Goal: Task Accomplishment & Management: Manage account settings

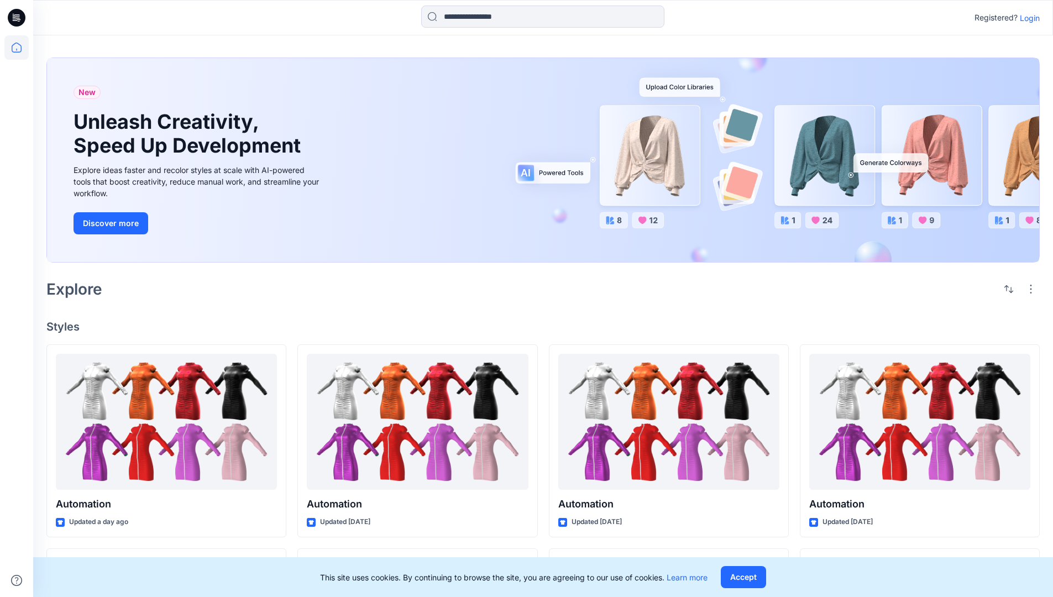
click at [1027, 18] on p "Login" at bounding box center [1030, 18] width 20 height 12
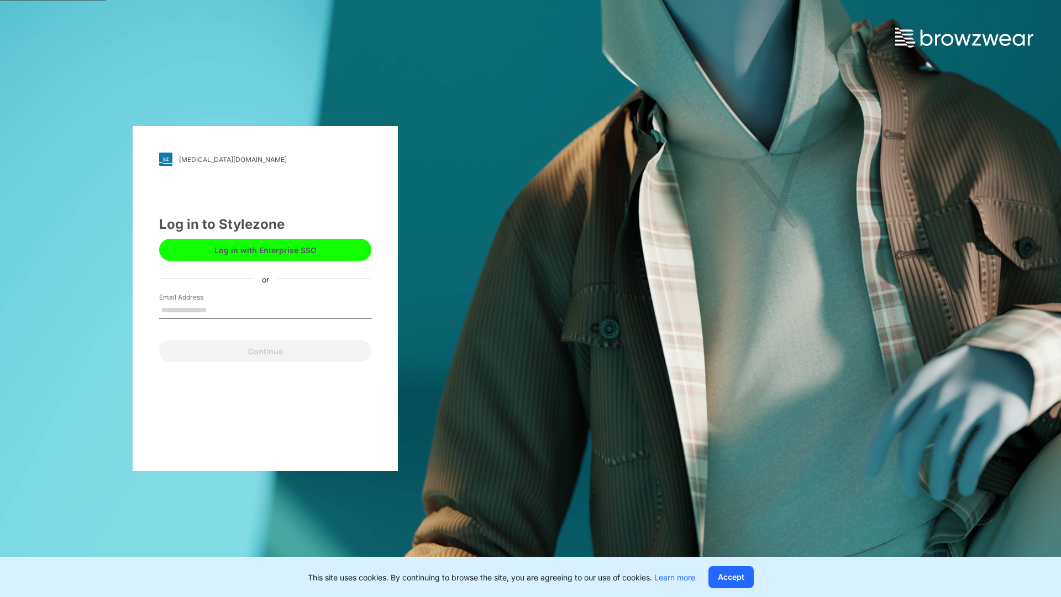
click at [218, 309] on input "Email Address" at bounding box center [265, 310] width 212 height 17
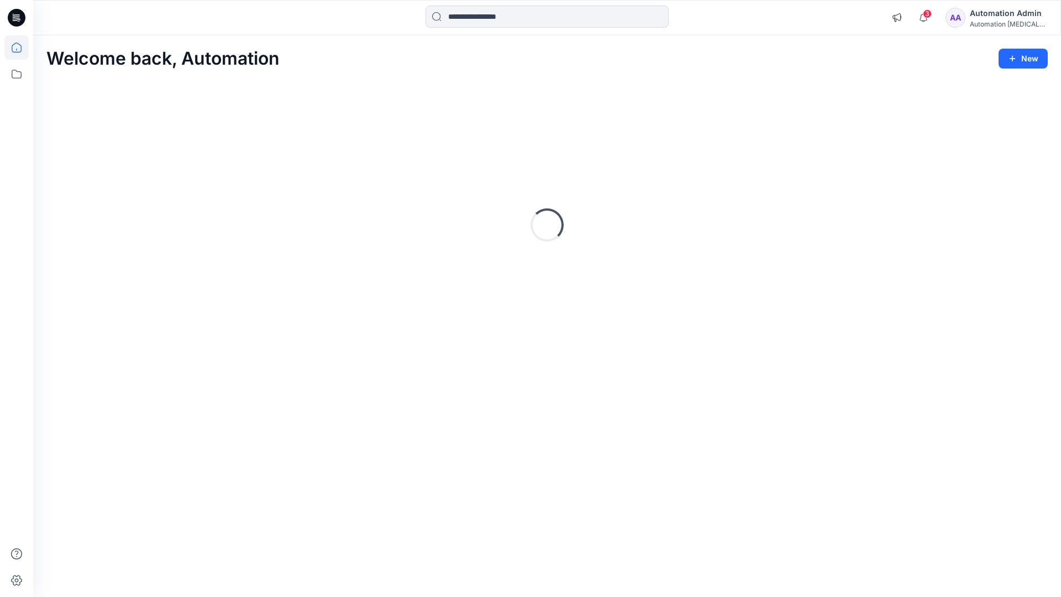
click at [21, 48] on icon at bounding box center [17, 48] width 10 height 10
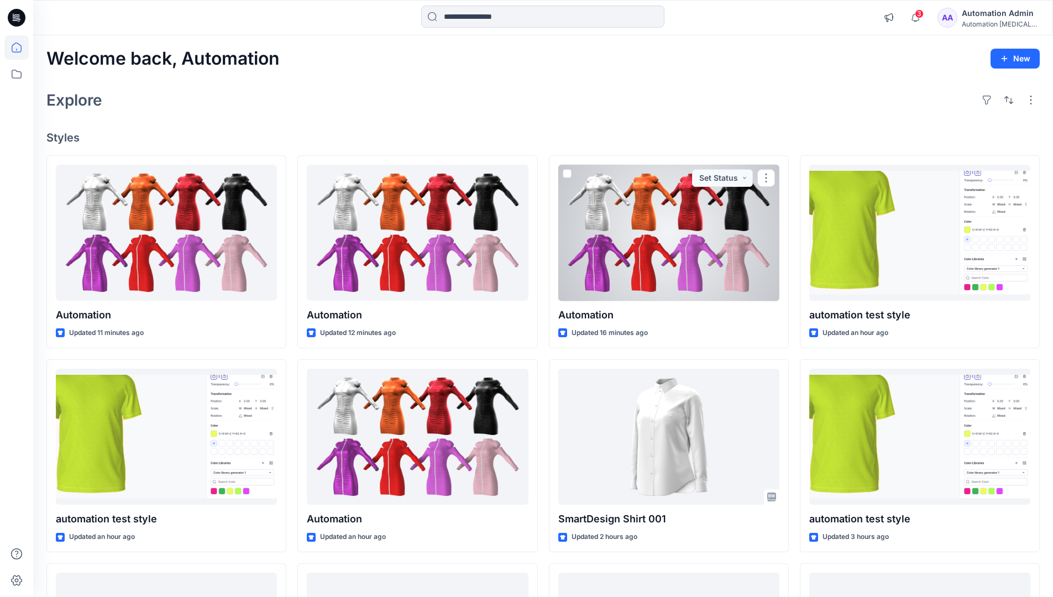
click at [997, 18] on div "Automation Admin" at bounding box center [1000, 13] width 77 height 13
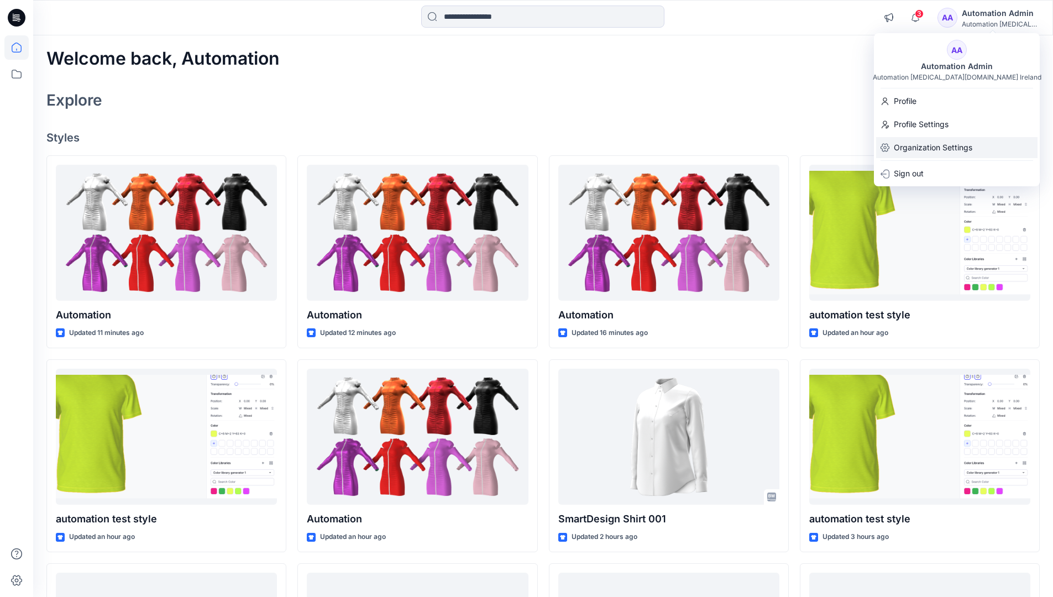
click at [935, 150] on p "Organization Settings" at bounding box center [933, 147] width 78 height 21
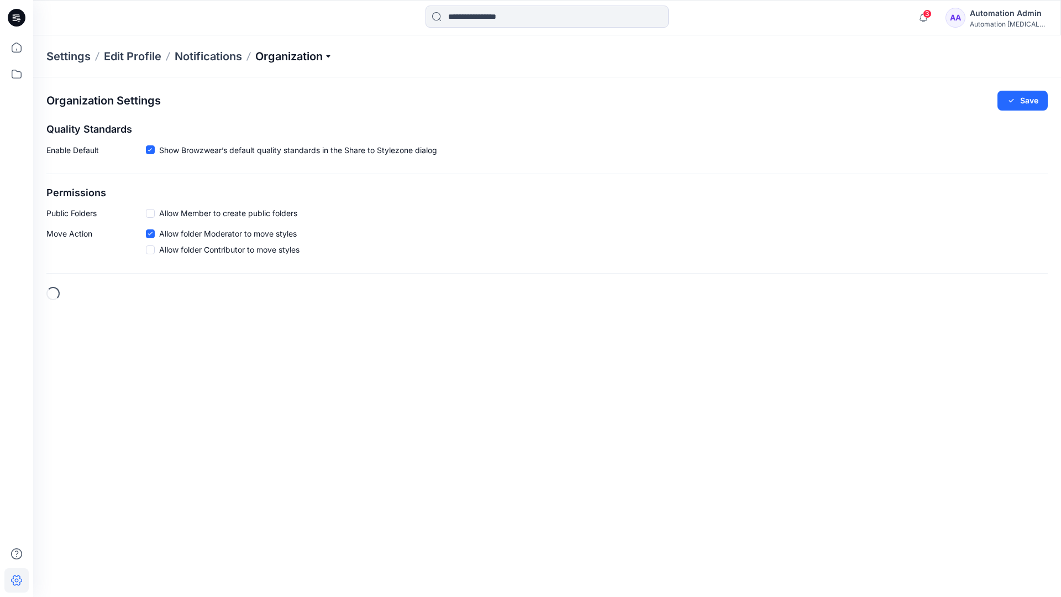
click at [314, 55] on p "Organization" at bounding box center [293, 56] width 77 height 15
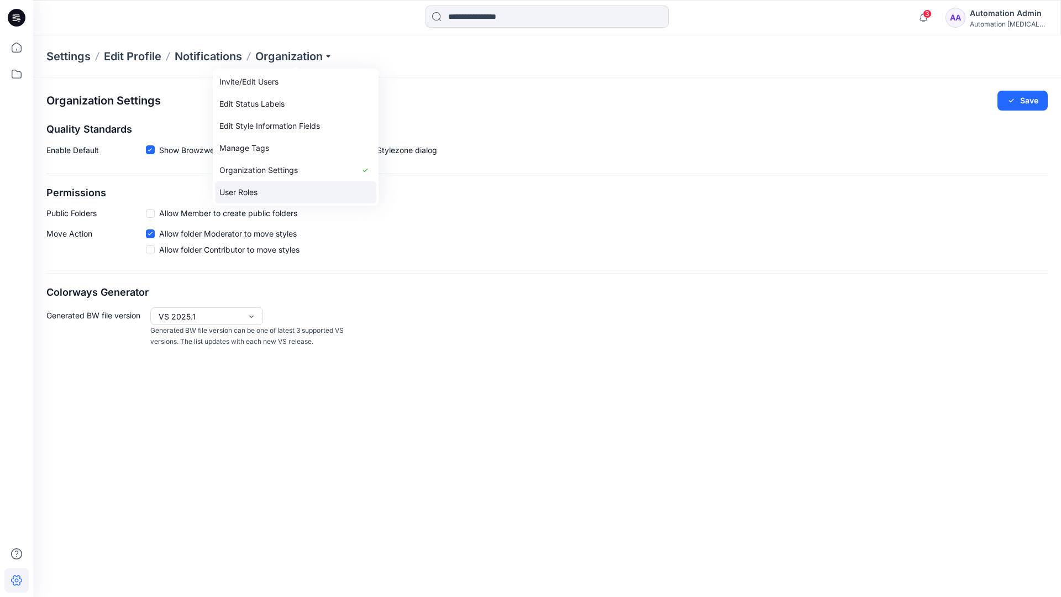
click at [264, 192] on link "User Roles" at bounding box center [295, 192] width 161 height 22
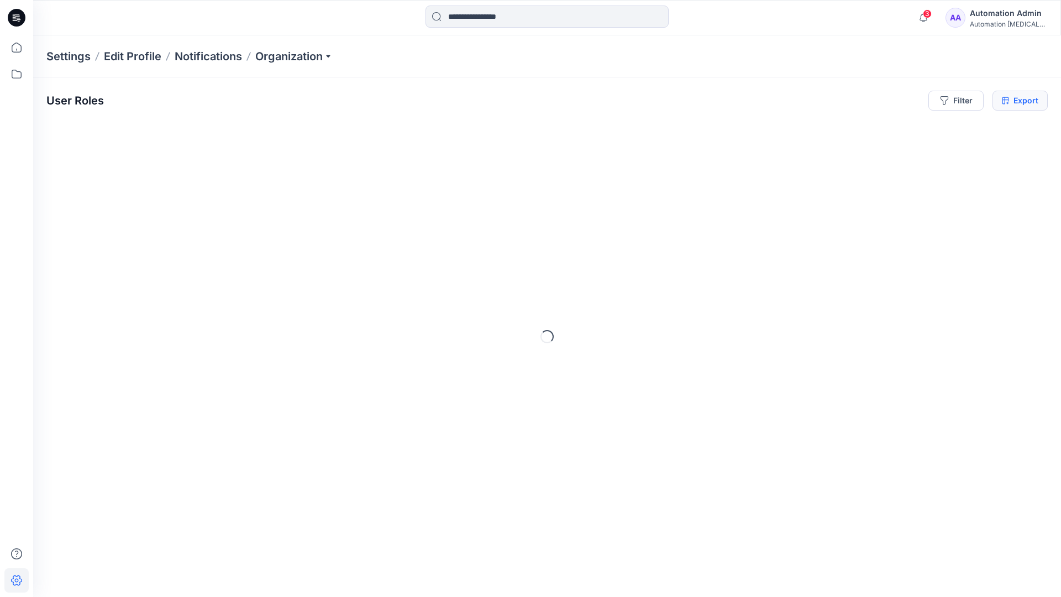
click at [1005, 101] on icon at bounding box center [1005, 100] width 7 height 9
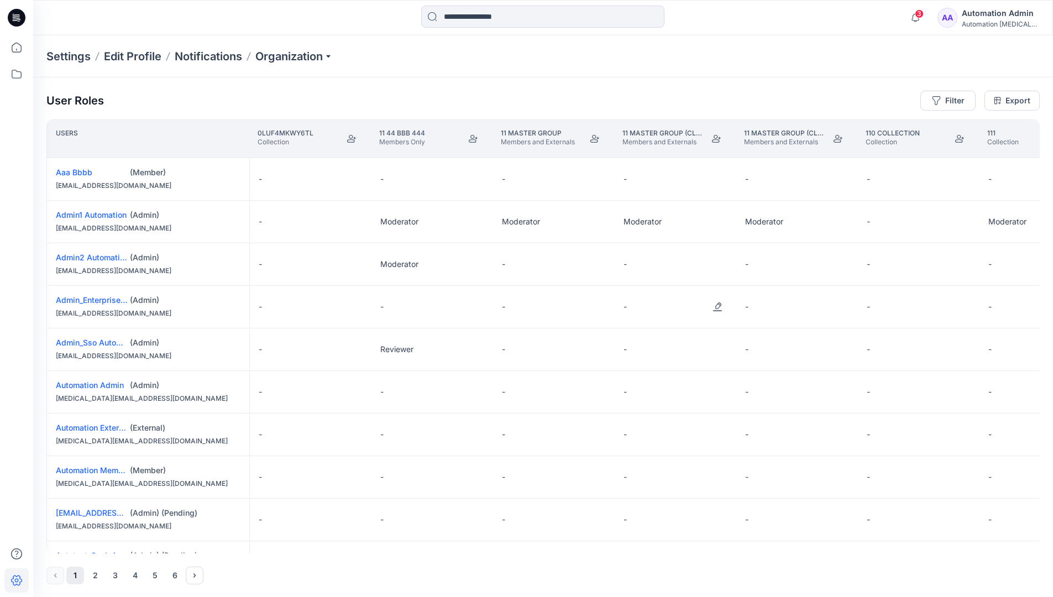
click at [991, 19] on div "Automation Admin" at bounding box center [1000, 13] width 77 height 13
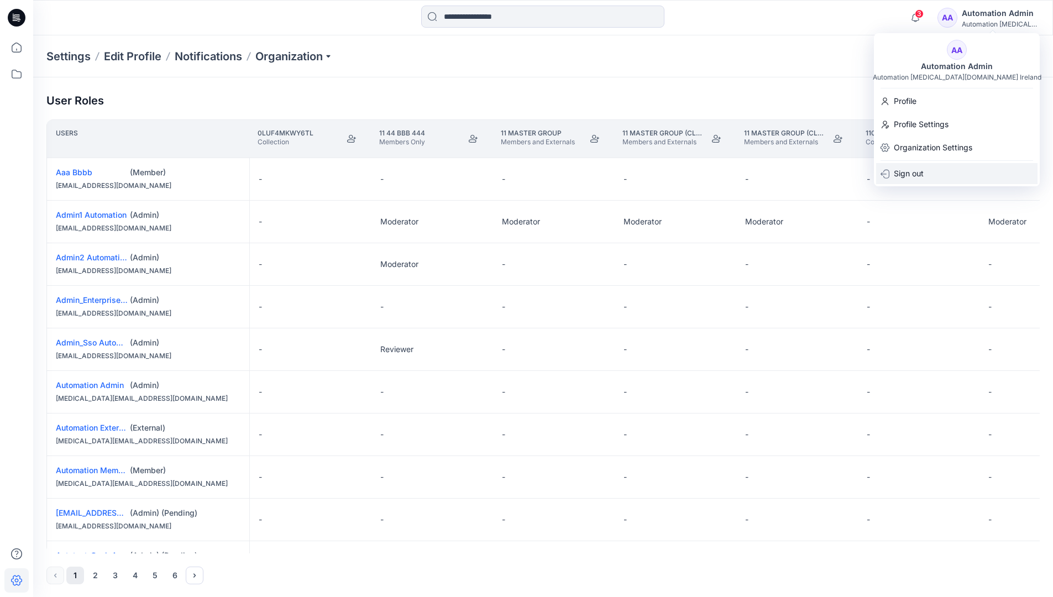
click at [923, 173] on p "Sign out" at bounding box center [909, 173] width 30 height 21
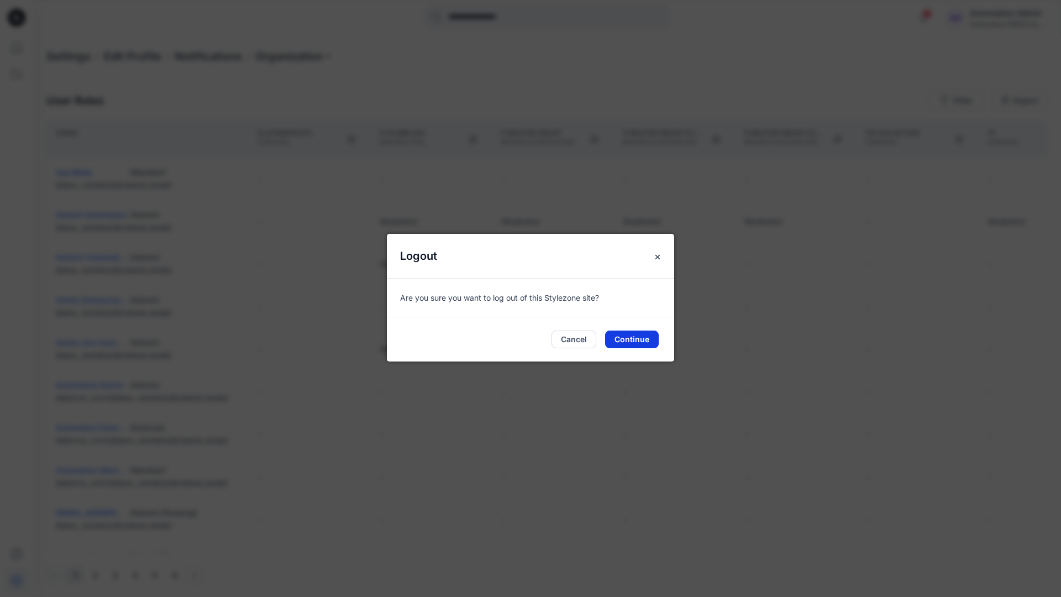
click at [652, 337] on button "Continue" at bounding box center [632, 339] width 54 height 18
